Goal: Task Accomplishment & Management: Use online tool/utility

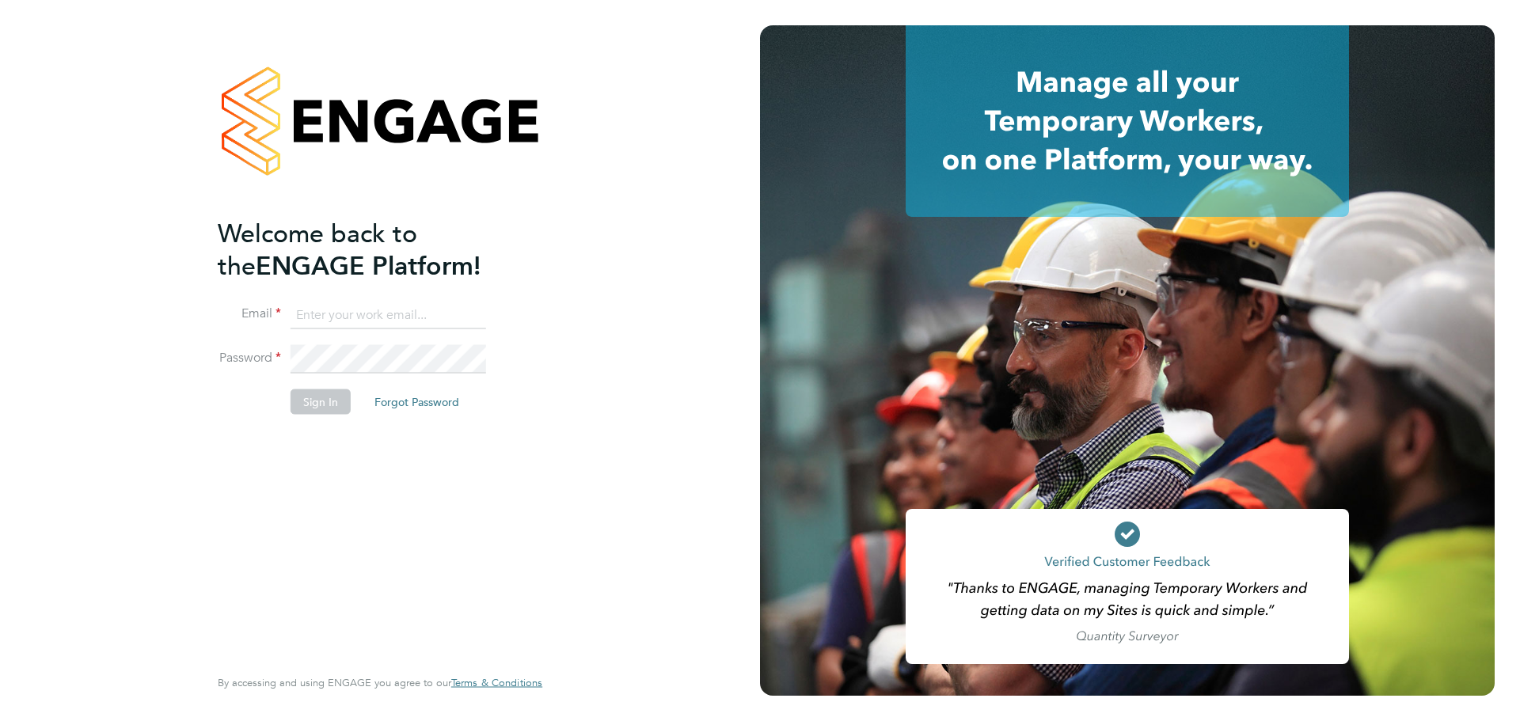
type input "patrick.farrell@randstad.co.uk"
click at [316, 402] on button "Sign In" at bounding box center [321, 402] width 60 height 25
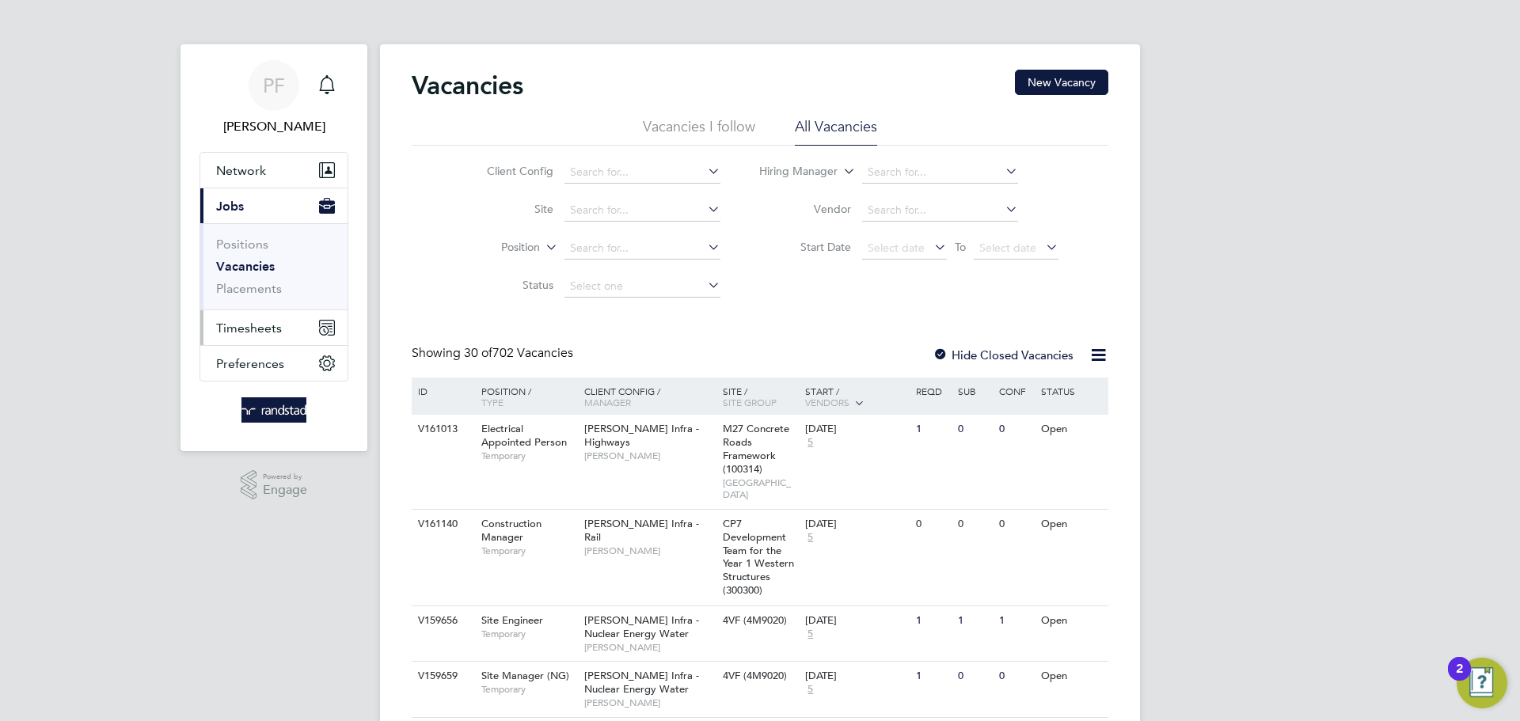
click at [216, 327] on span "Timesheets" at bounding box center [249, 328] width 66 height 15
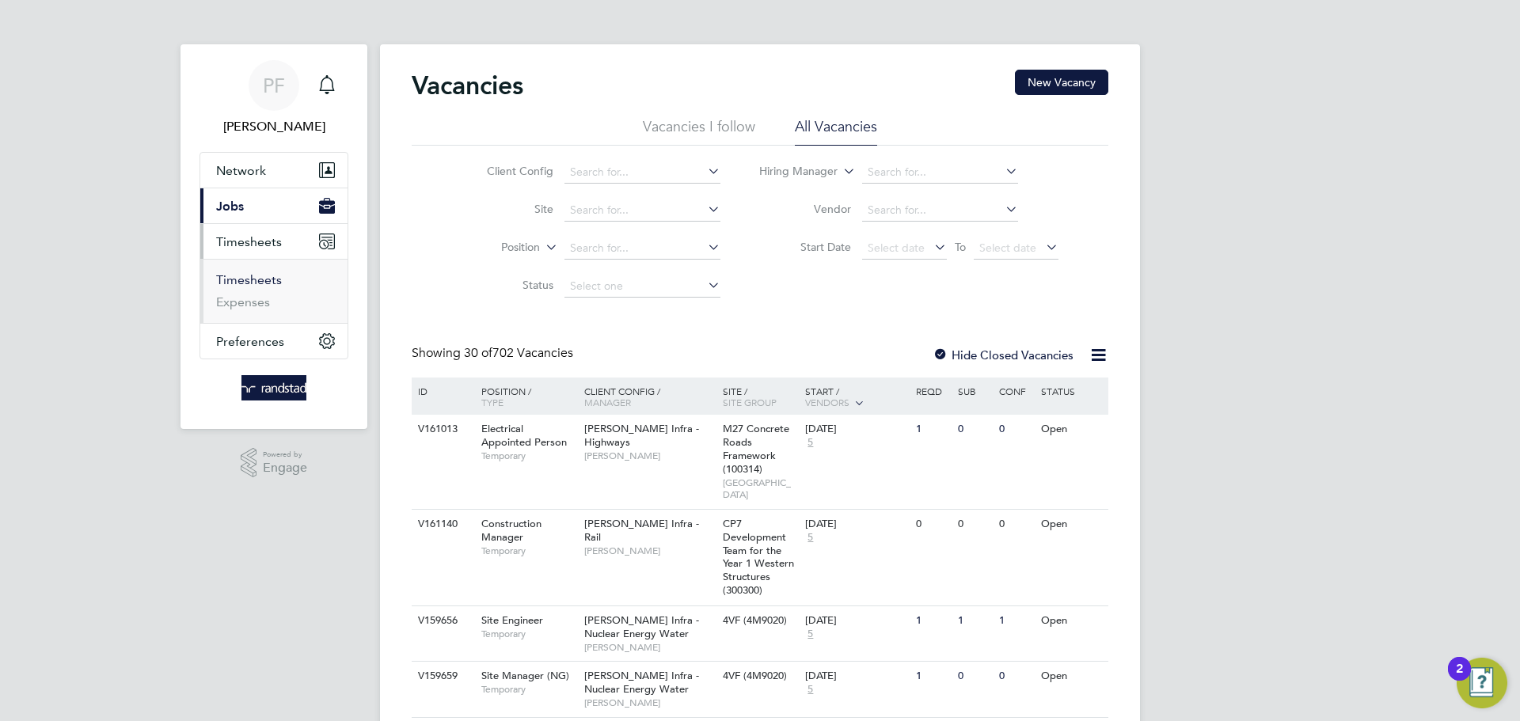
click at [244, 281] on link "Timesheets" at bounding box center [249, 279] width 66 height 15
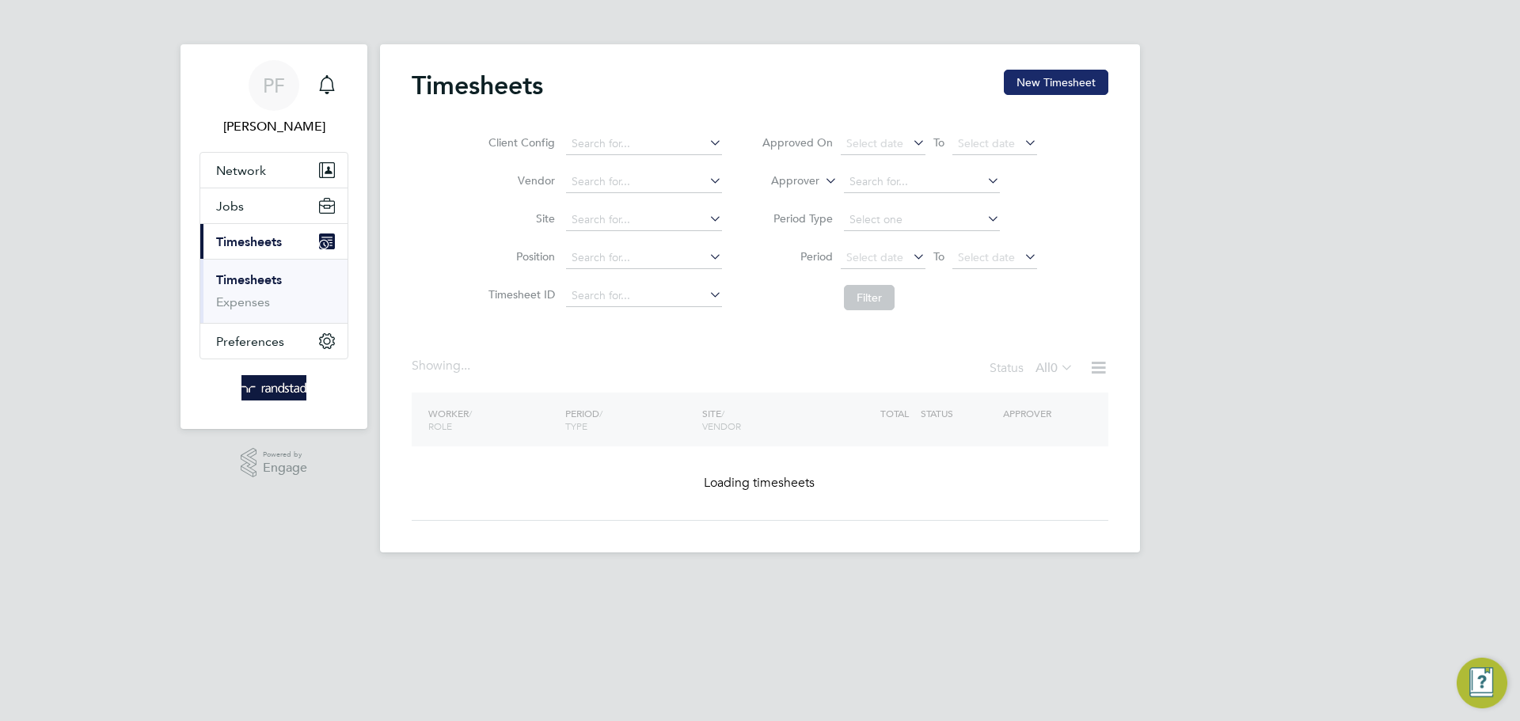
click at [1069, 65] on div "Timesheets New Timesheet Client Config Vendor Site Position Timesheet ID Approv…" at bounding box center [760, 298] width 760 height 508
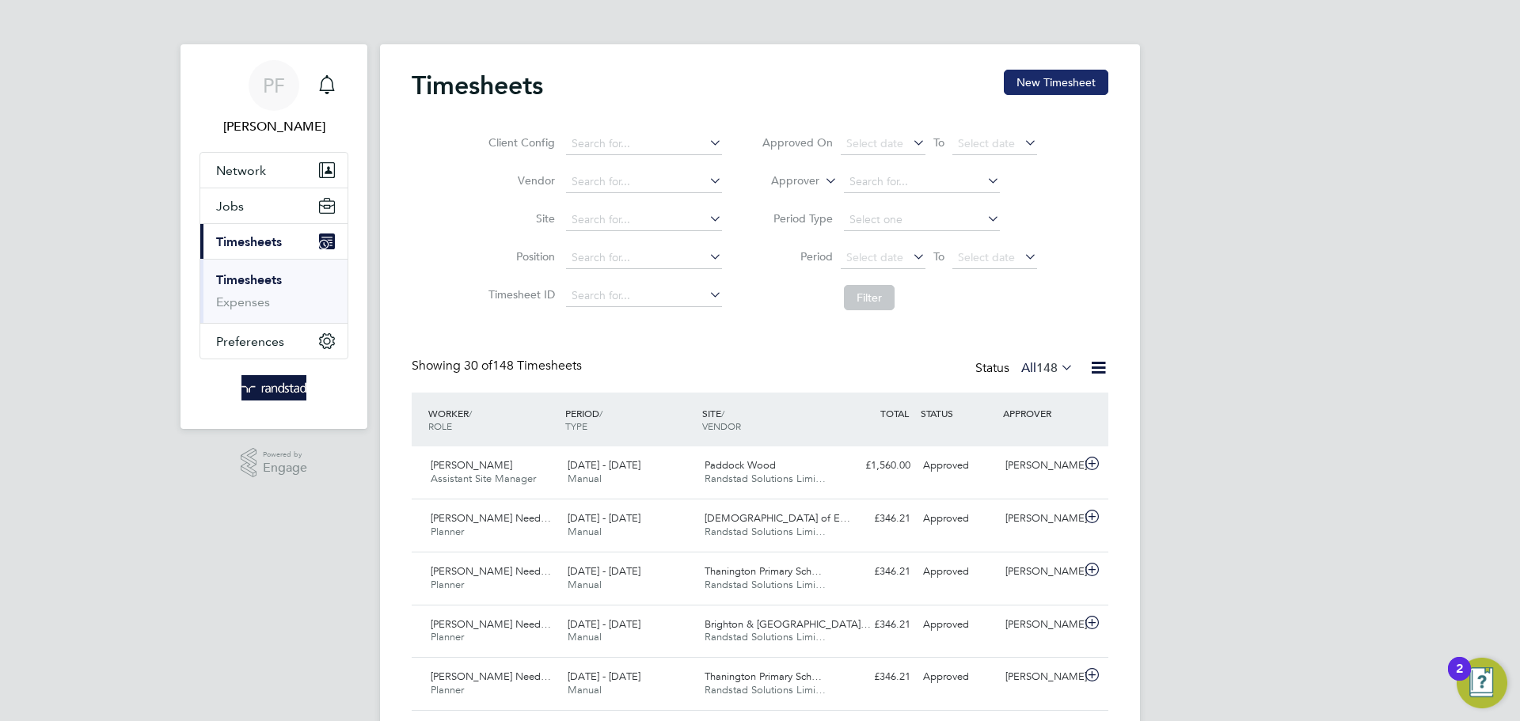
click at [1066, 71] on button "New Timesheet" at bounding box center [1056, 82] width 105 height 25
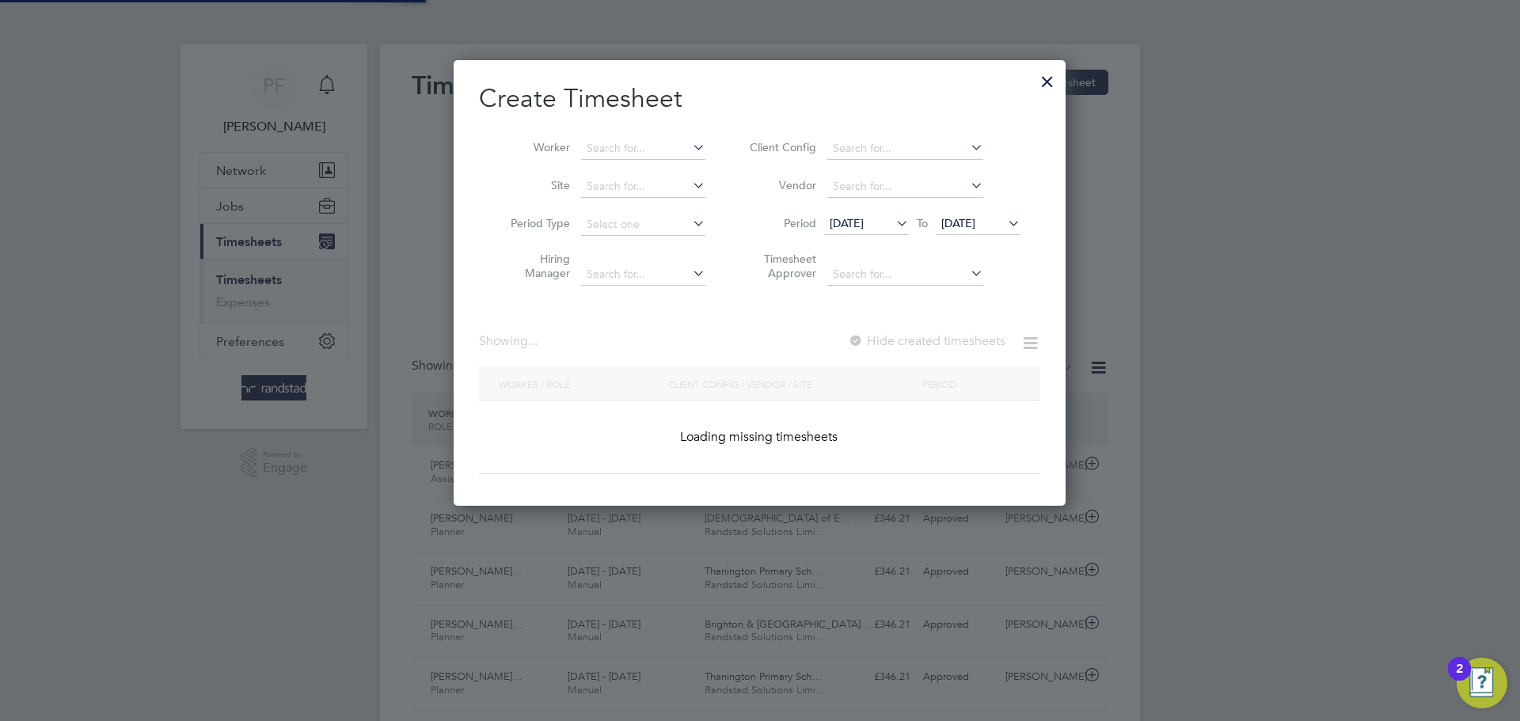
click at [1032, 81] on div "Create Timesheet Worker Site Period Type Hiring Manager Client Config Vendor Pe…" at bounding box center [760, 283] width 612 height 446
click at [661, 146] on input at bounding box center [643, 149] width 124 height 22
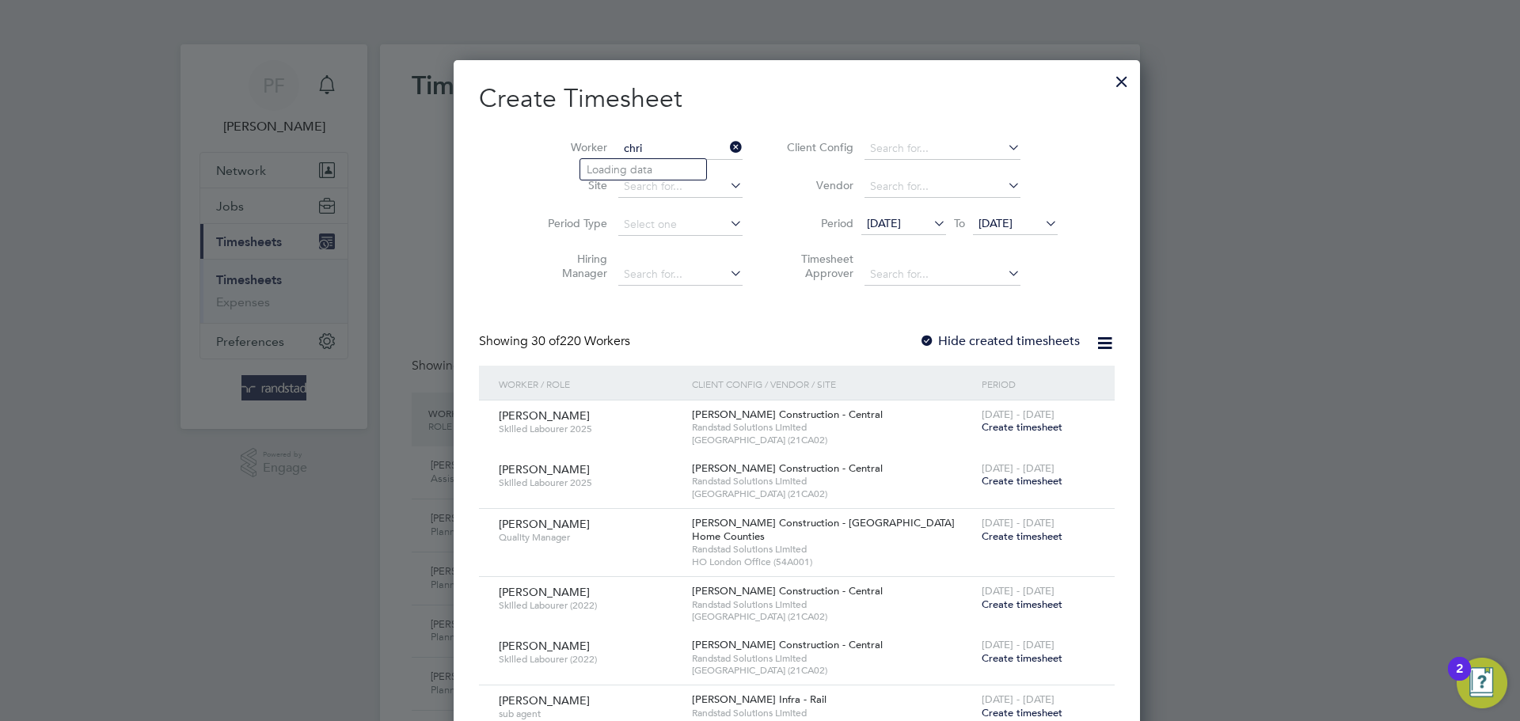
type input "[PERSON_NAME]"
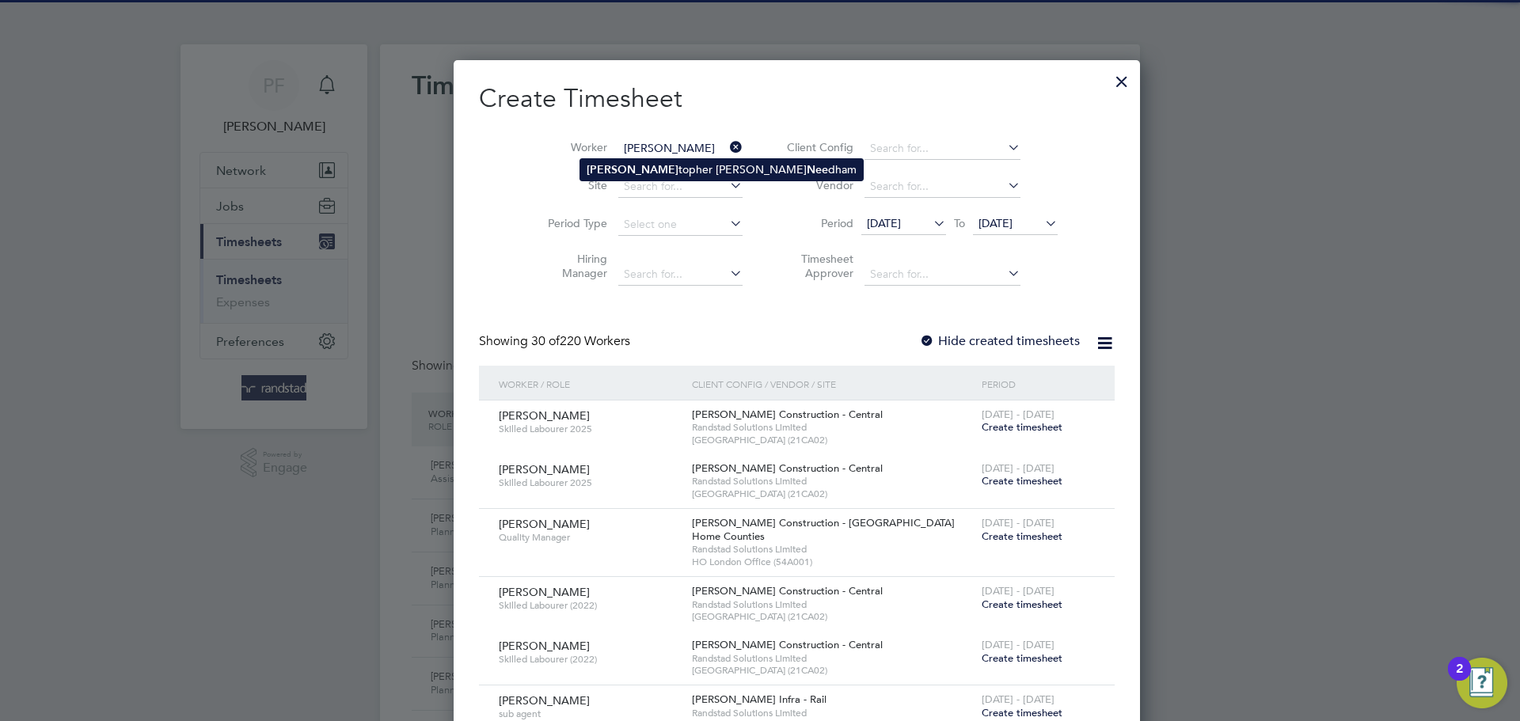
click at [664, 159] on li "[PERSON_NAME] [PERSON_NAME]" at bounding box center [721, 169] width 283 height 21
type input "[PERSON_NAME]"
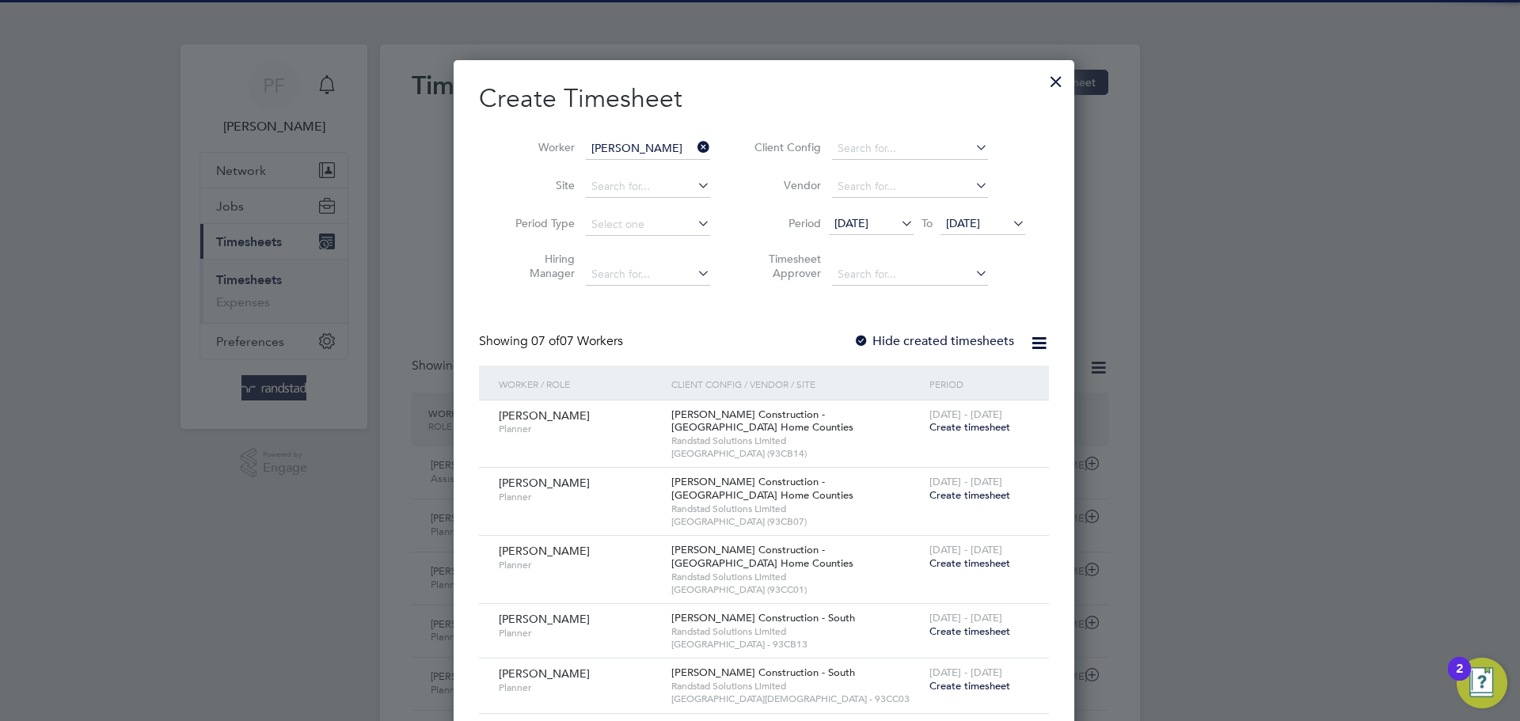
click at [860, 336] on div at bounding box center [862, 342] width 16 height 16
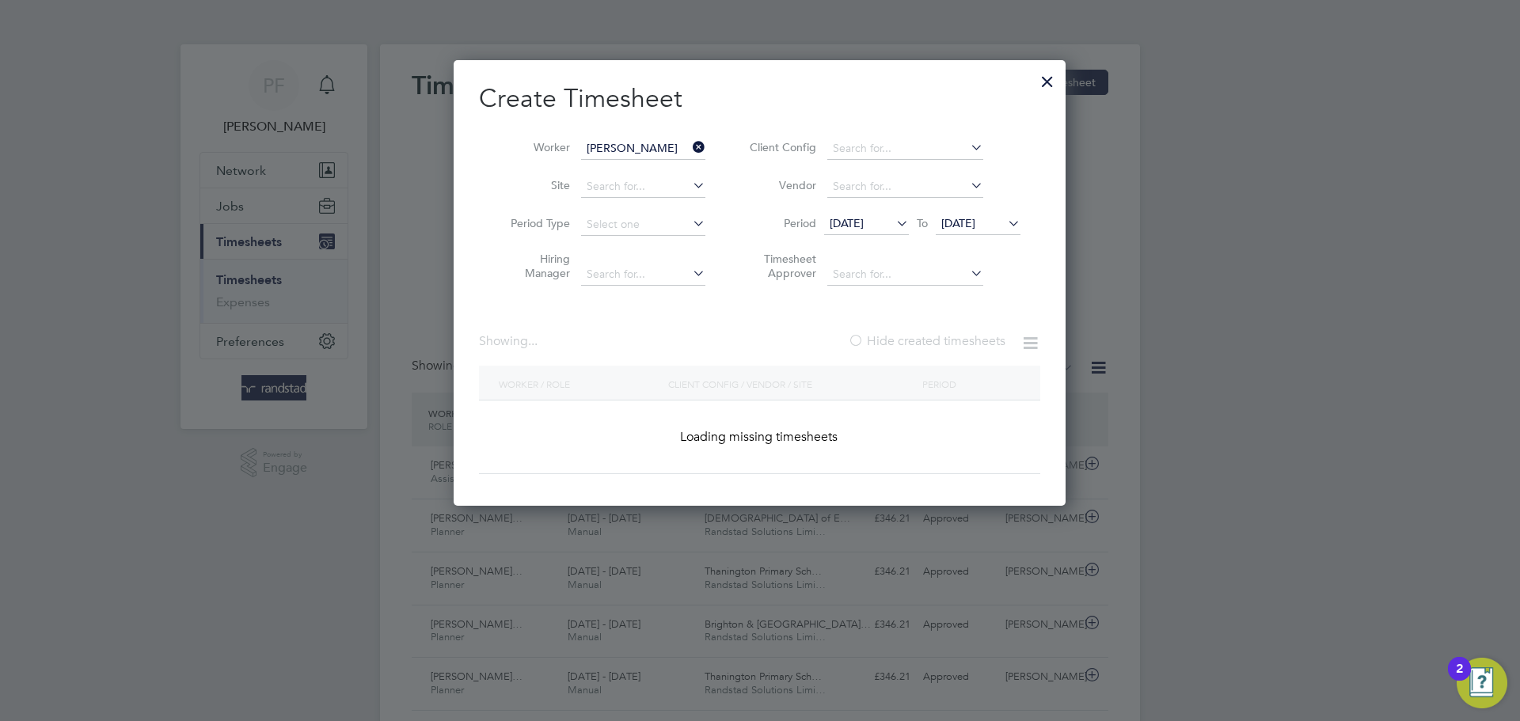
click at [859, 336] on div at bounding box center [856, 342] width 16 height 16
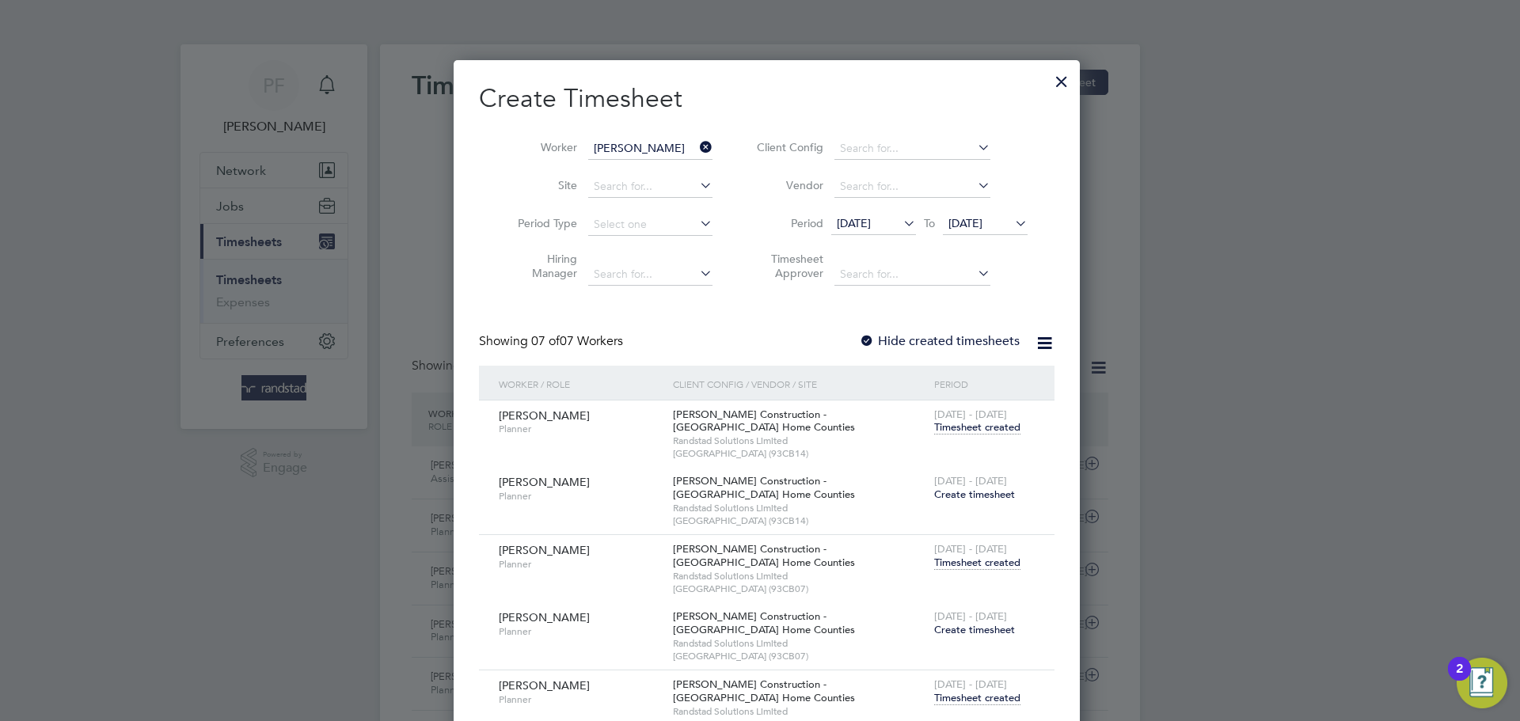
click at [1048, 77] on div at bounding box center [1062, 77] width 29 height 29
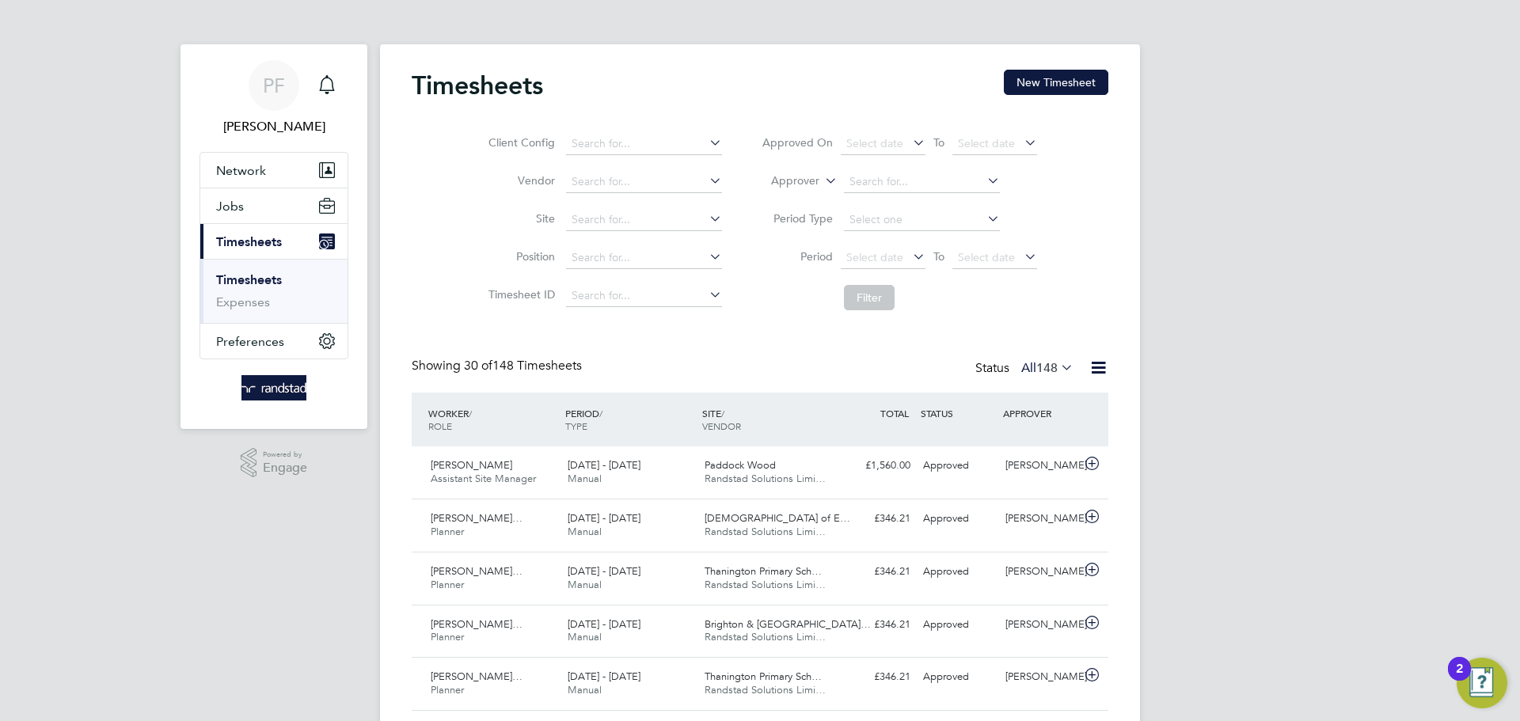
scroll to position [40, 138]
